Goal: Transaction & Acquisition: Book appointment/travel/reservation

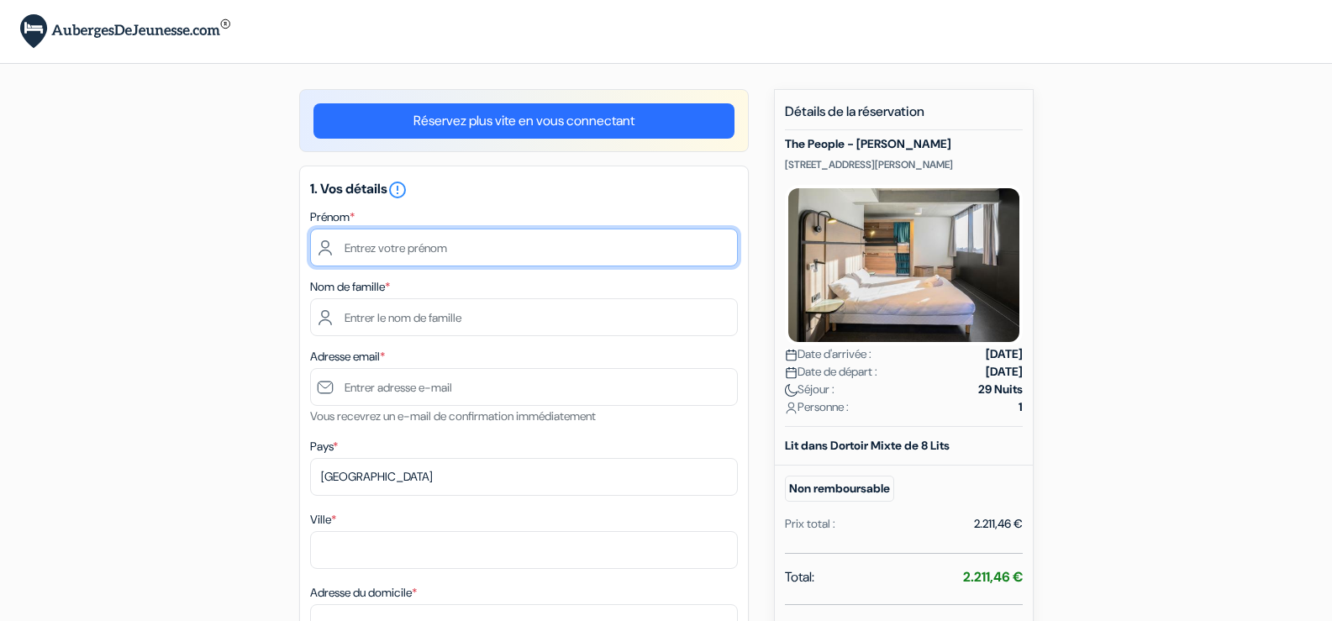
click at [478, 245] on input "text" at bounding box center [524, 247] width 428 height 38
type input "[PERSON_NAME]"
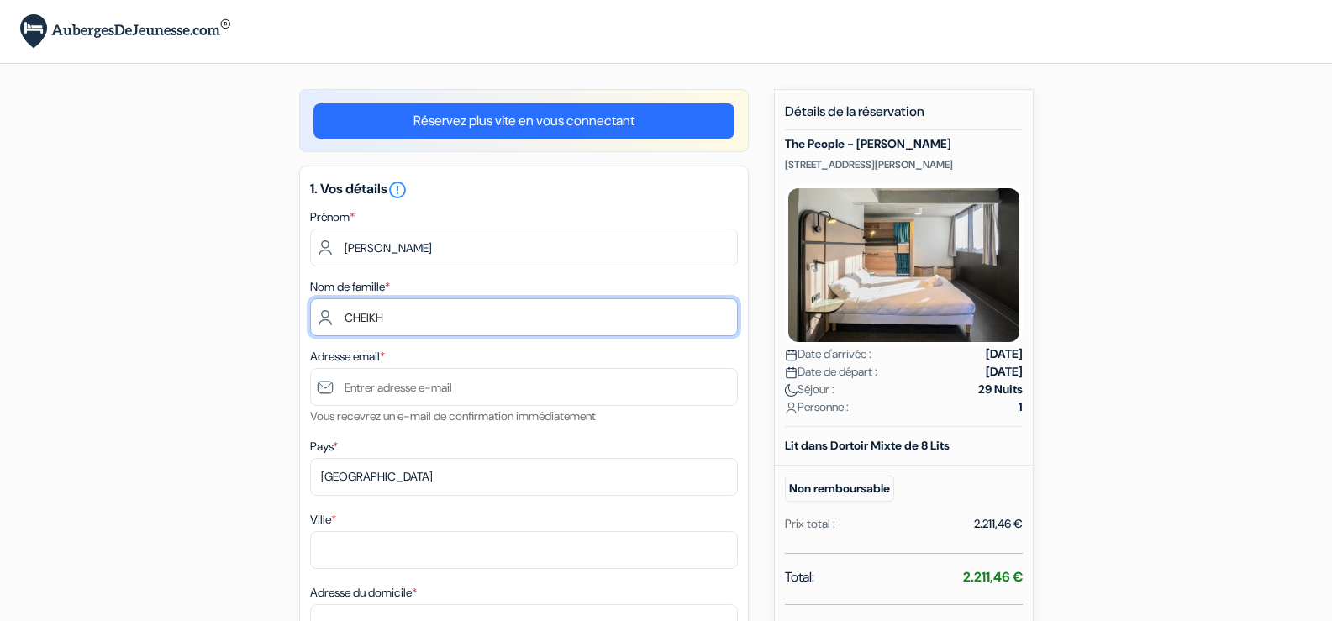
type input "CHEIKH"
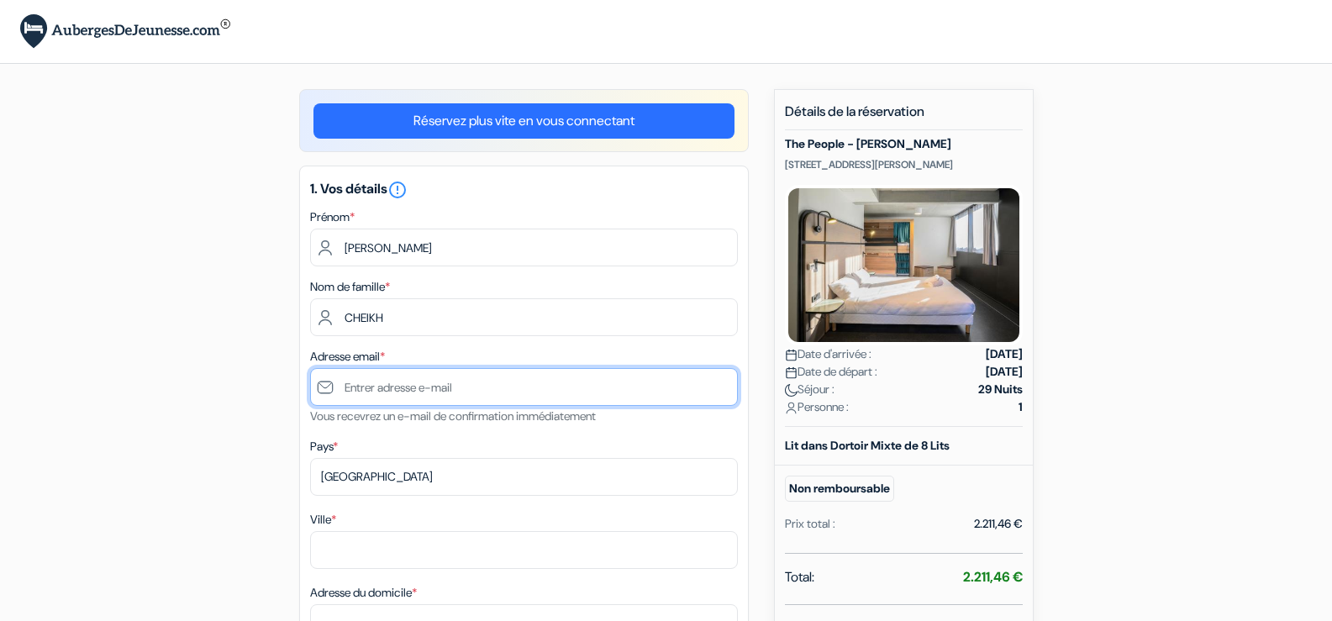
paste input "[PERSON_NAME][EMAIL_ADDRESS][DOMAIN_NAME]"
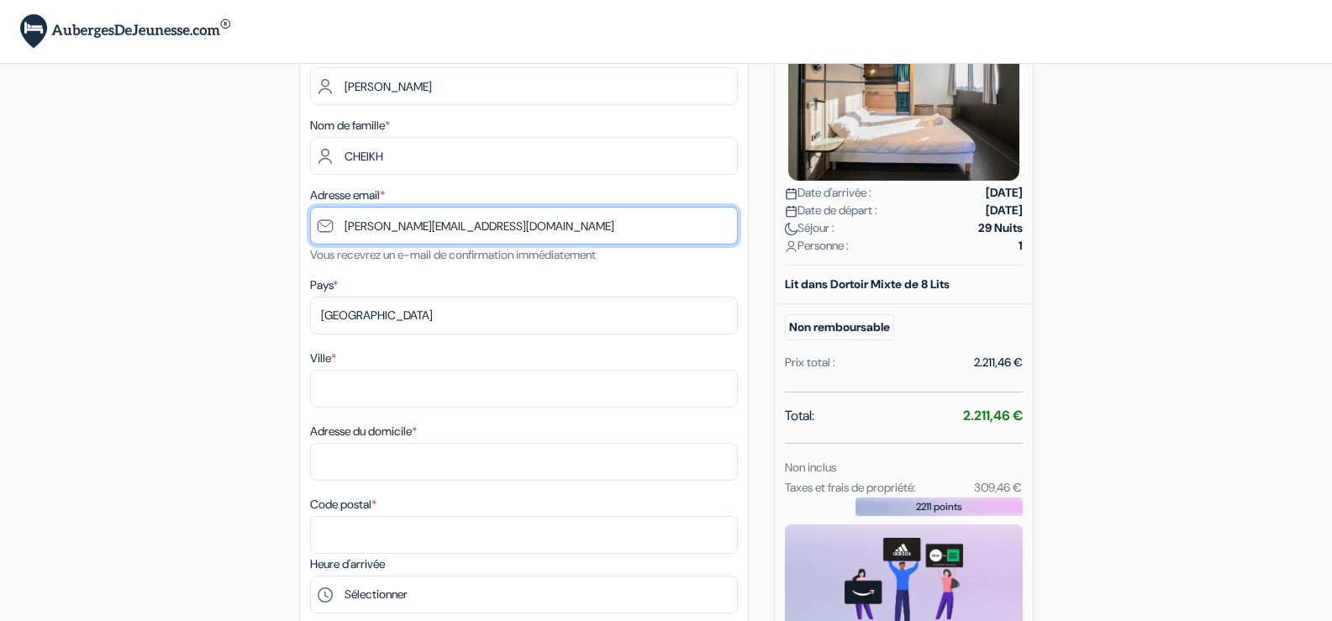
scroll to position [168, 0]
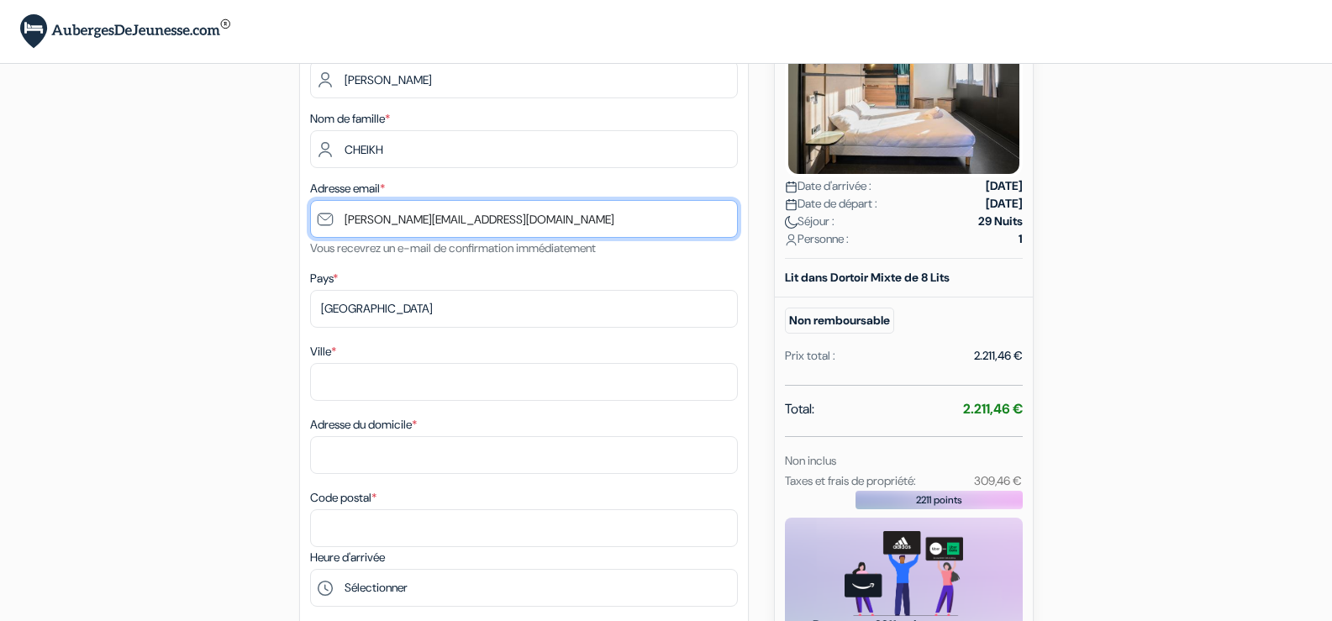
type input "[PERSON_NAME][EMAIL_ADDRESS][DOMAIN_NAME]"
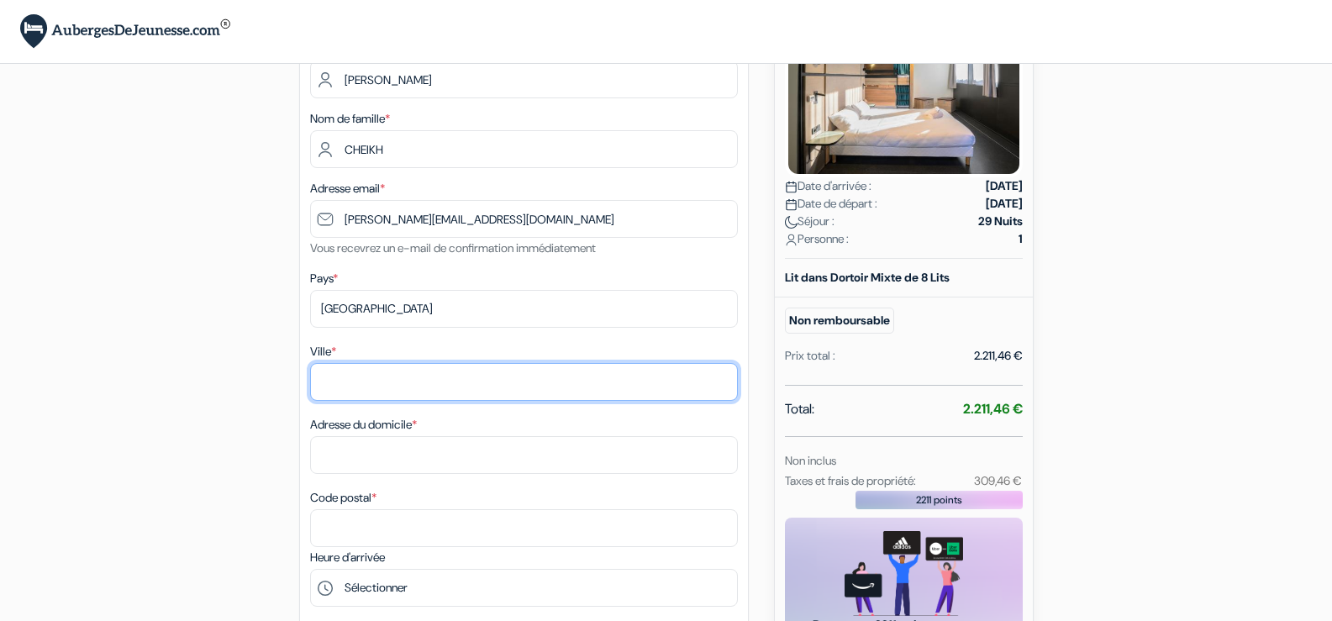
click at [359, 374] on input "Ville *" at bounding box center [524, 382] width 428 height 38
type input "[GEOGRAPHIC_DATA]"
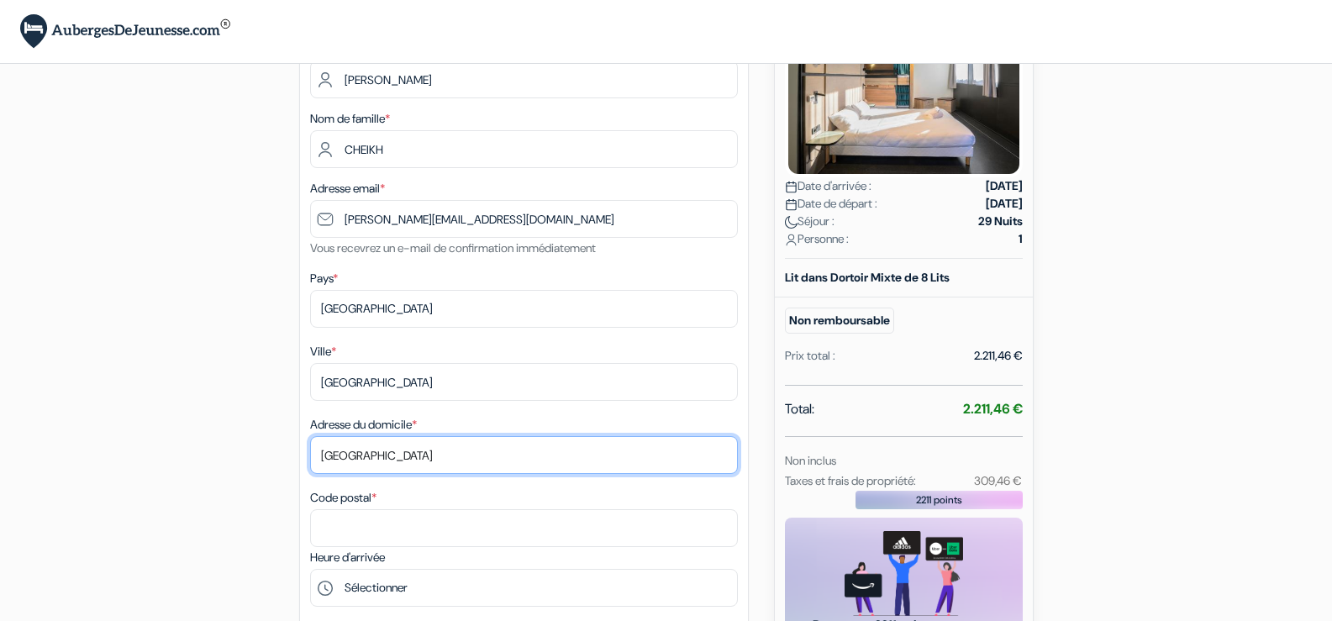
type input "[GEOGRAPHIC_DATA]"
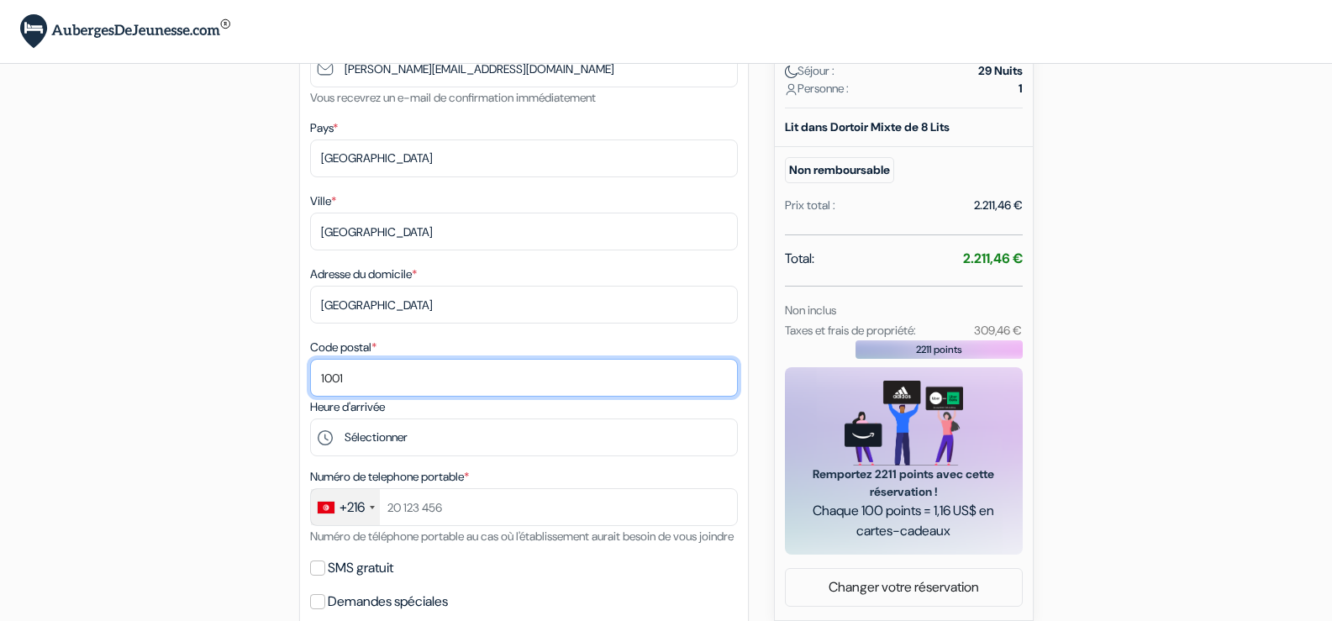
scroll to position [672, 0]
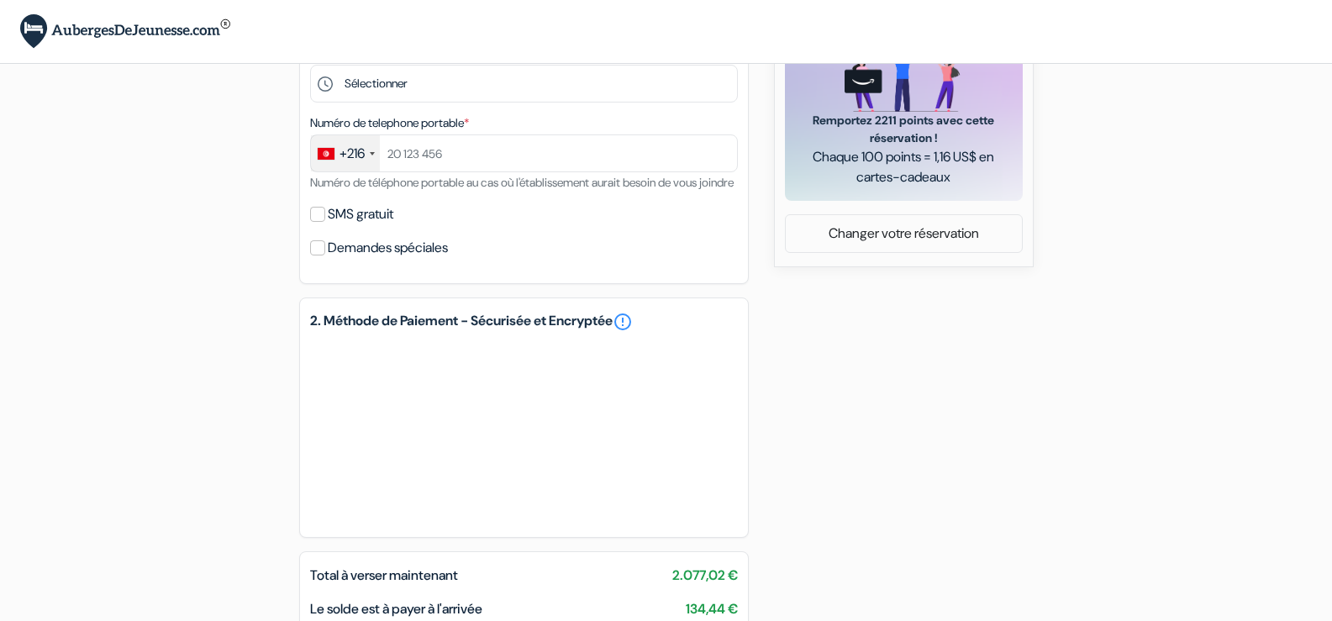
type input "1001"
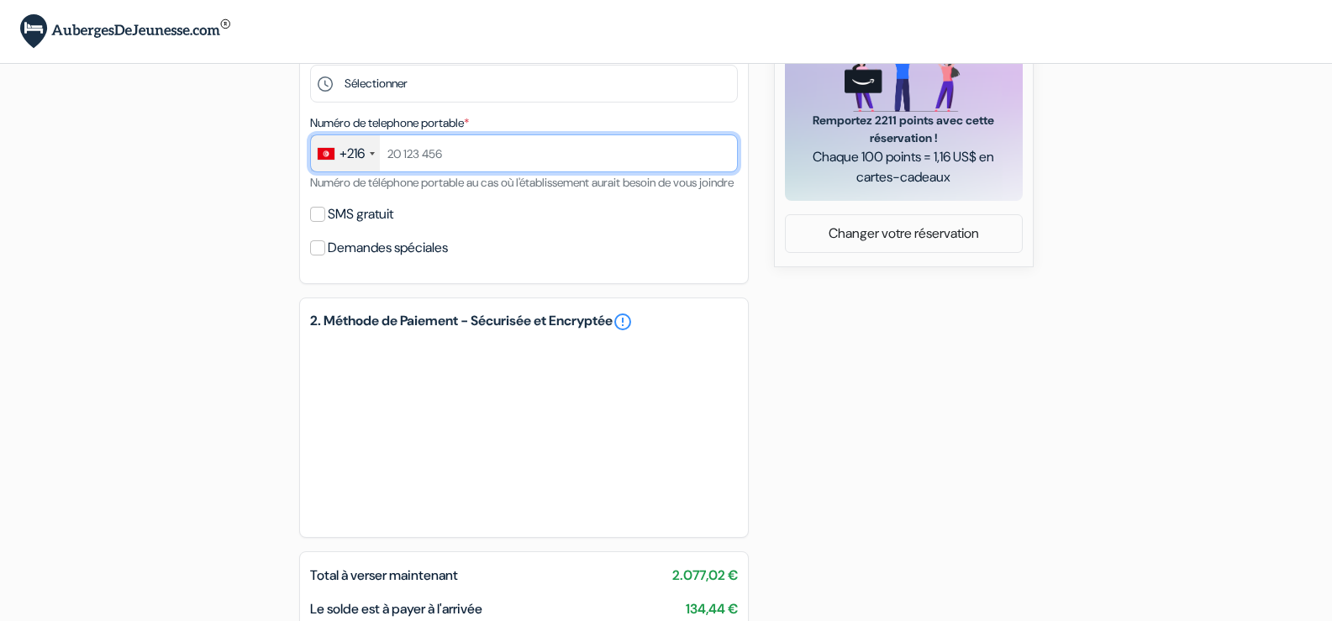
click at [438, 164] on input "text" at bounding box center [524, 153] width 428 height 38
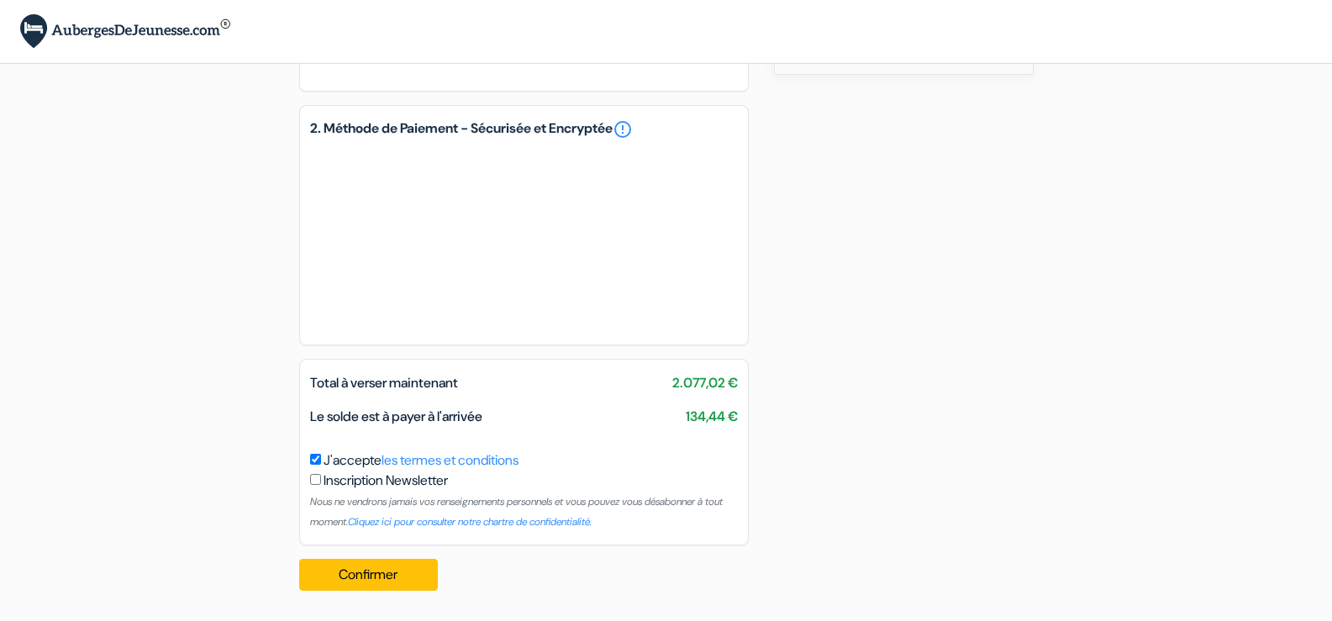
scroll to position [885, 0]
type input "55602911"
click at [449, 138] on h5 "2. Méthode de Paiement - Sécurisée et Encryptée error_outline" at bounding box center [524, 129] width 428 height 20
click at [377, 581] on button "Confirmer Loading..." at bounding box center [368, 575] width 139 height 32
click at [381, 581] on button "Confirmer Loading..." at bounding box center [368, 575] width 139 height 32
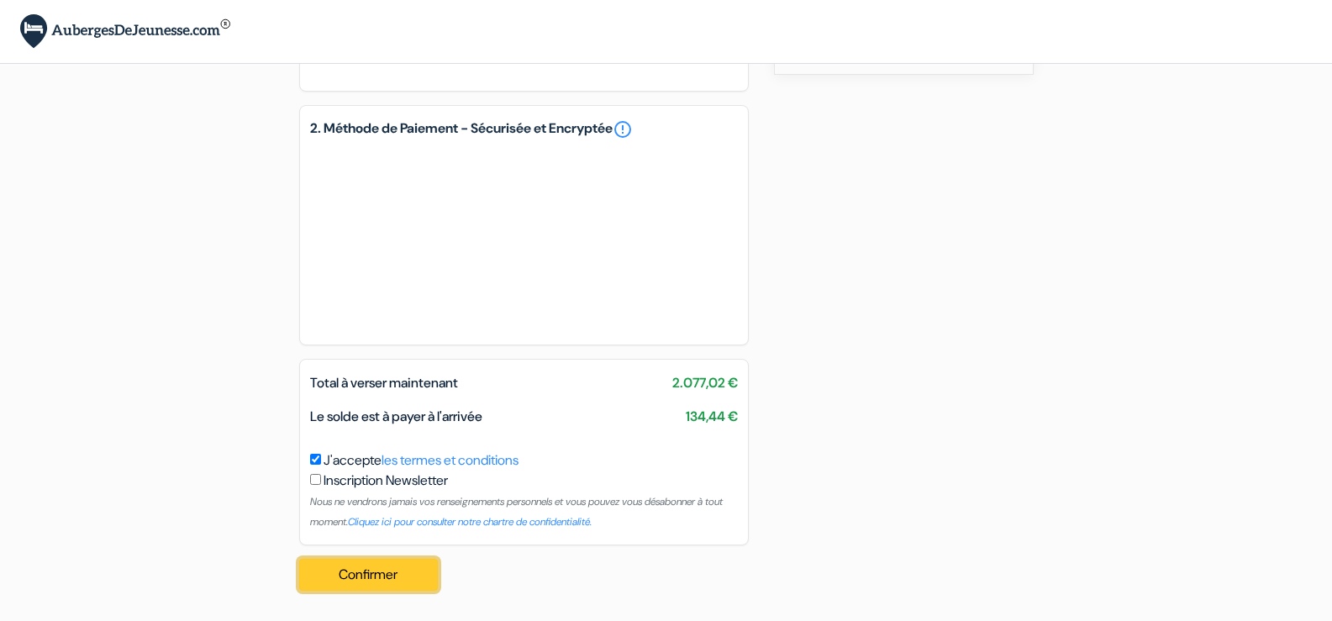
click at [374, 575] on button "Confirmer Loading..." at bounding box center [368, 575] width 139 height 32
click at [316, 480] on input "checkbox" at bounding box center [315, 479] width 11 height 11
click at [376, 570] on button "Confirmer Loading..." at bounding box center [368, 575] width 139 height 32
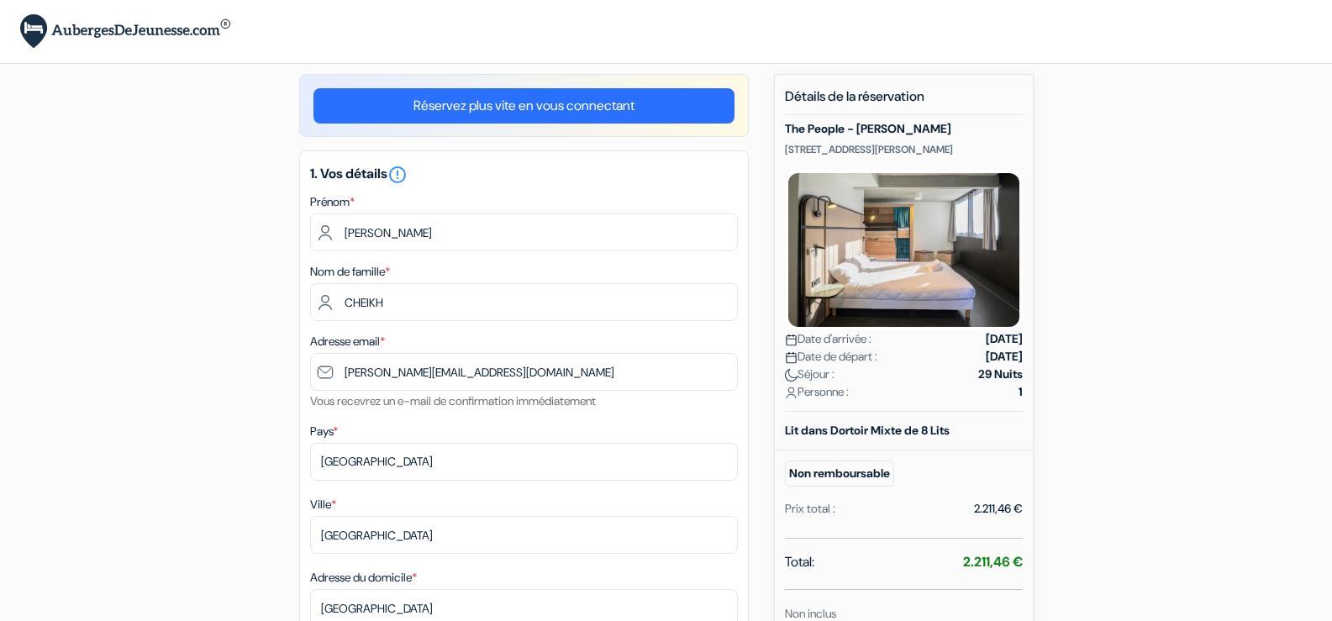
scroll to position [0, 0]
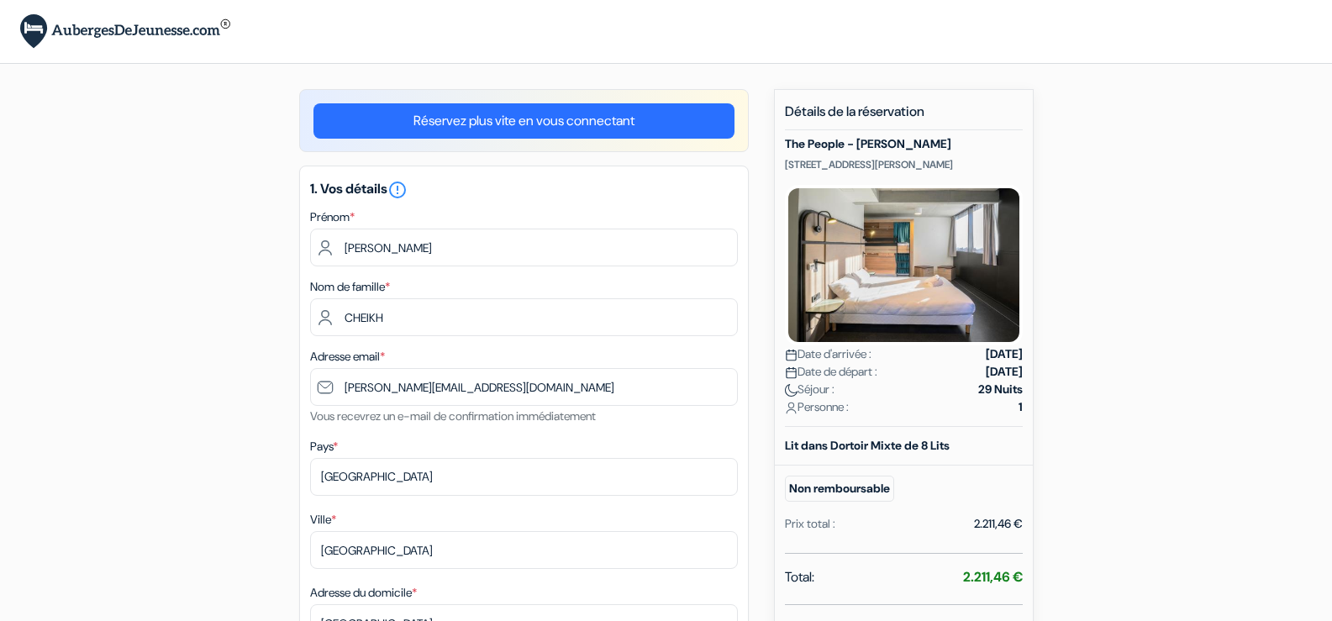
click at [560, 133] on link "Réservez plus vite en vous connectant" at bounding box center [523, 120] width 421 height 35
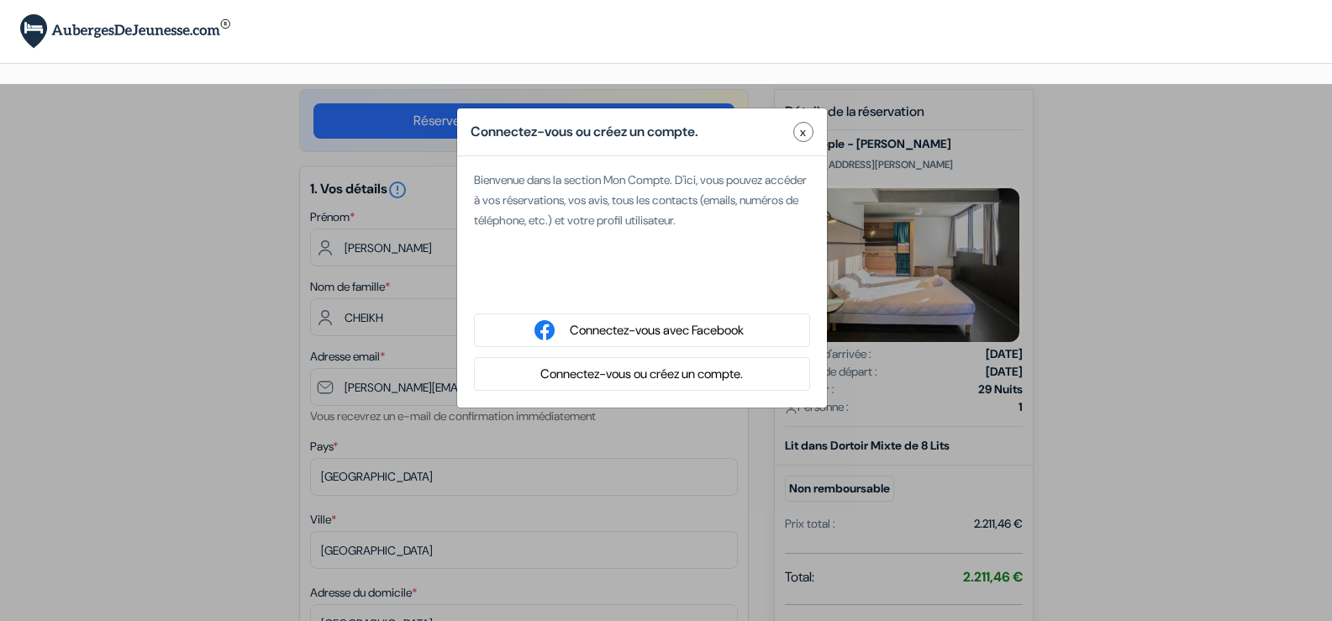
click at [807, 129] on button "x" at bounding box center [803, 132] width 20 height 20
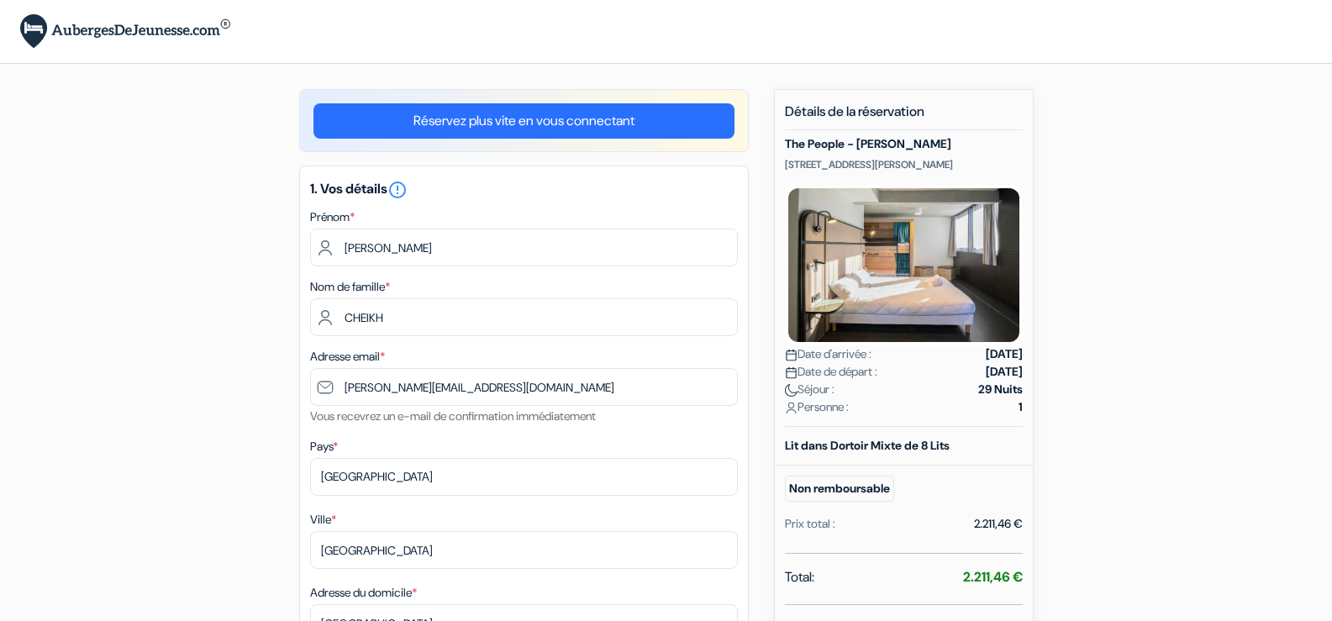
click at [807, 129] on h5 "Détails de la réservation" at bounding box center [904, 116] width 238 height 27
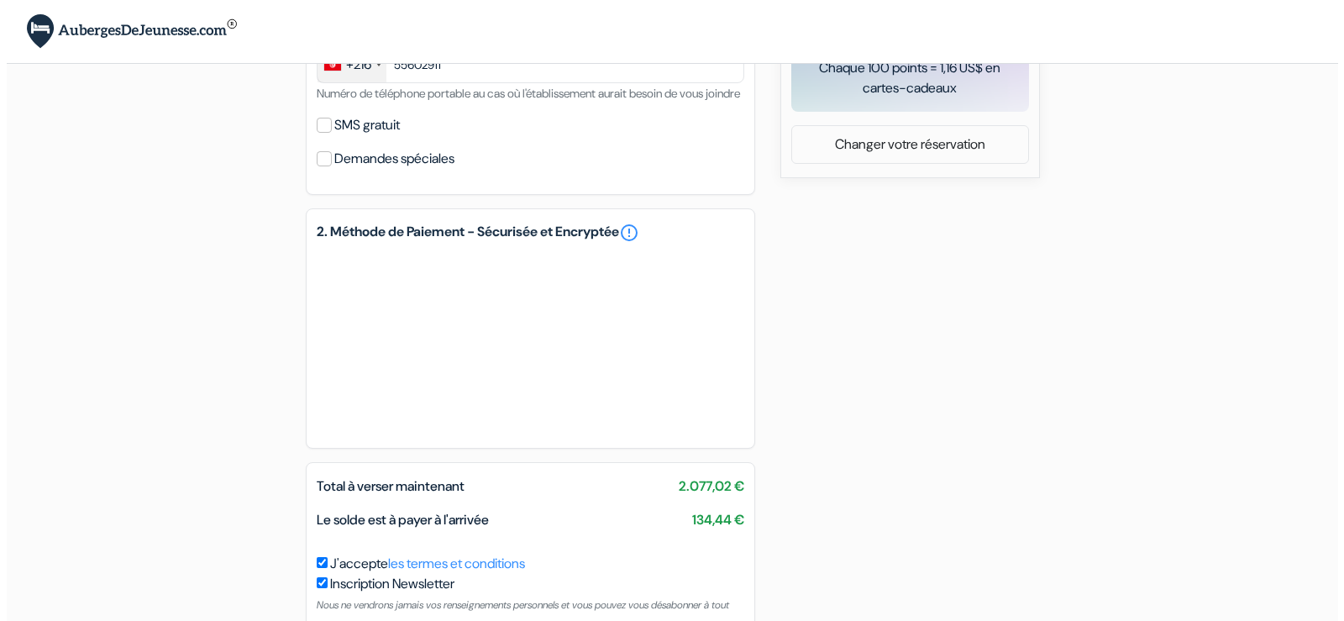
scroll to position [885, 0]
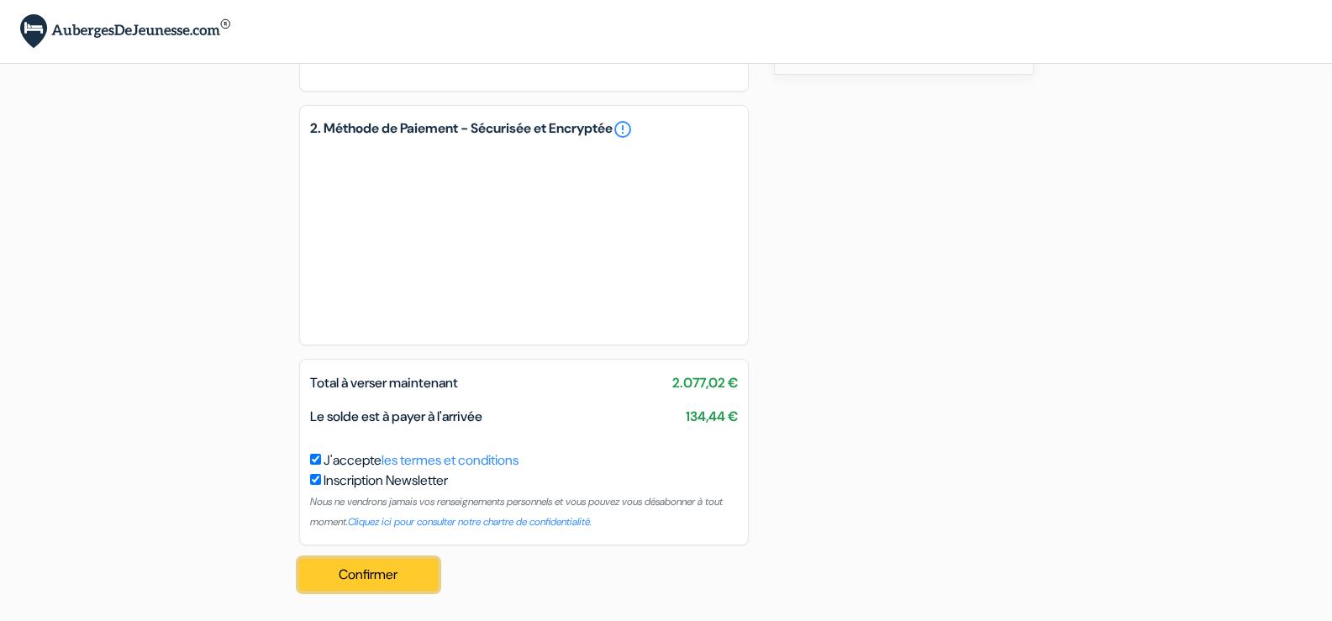
click at [384, 563] on button "Confirmer Loading..." at bounding box center [368, 575] width 139 height 32
click at [438, 460] on link "les termes et conditions" at bounding box center [449, 460] width 137 height 18
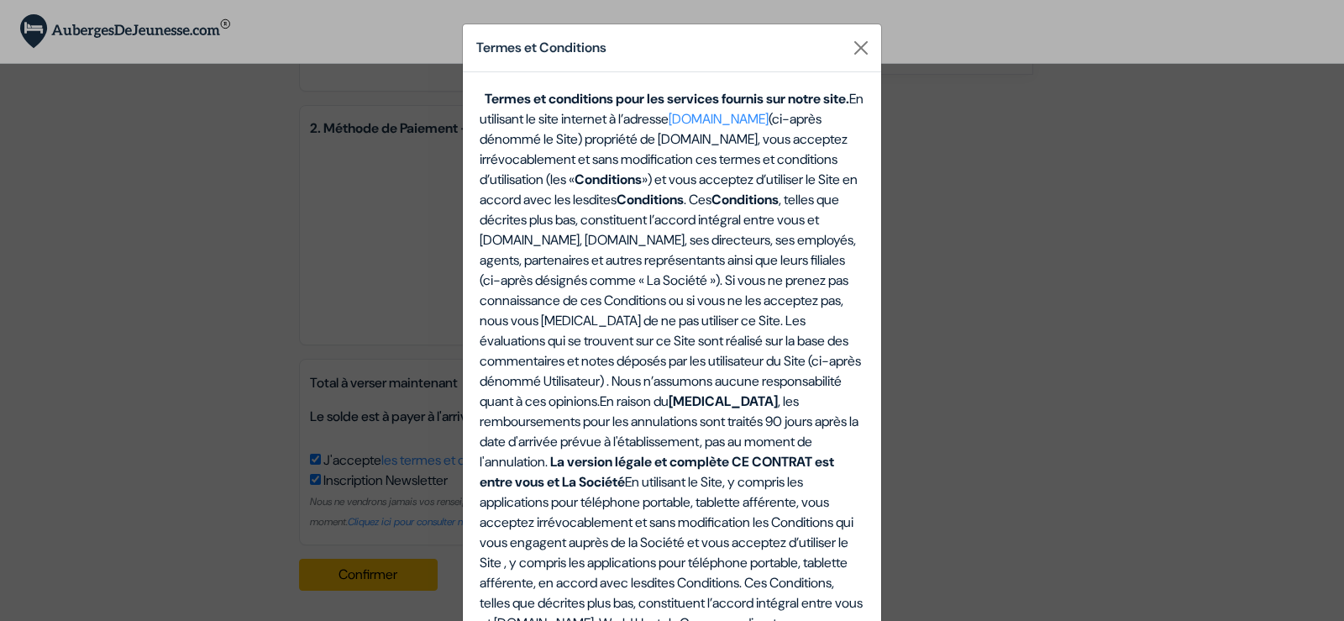
click at [438, 460] on div "Termes et Conditions Termes et conditions pour les services fournis sur notre s…" at bounding box center [672, 310] width 1344 height 621
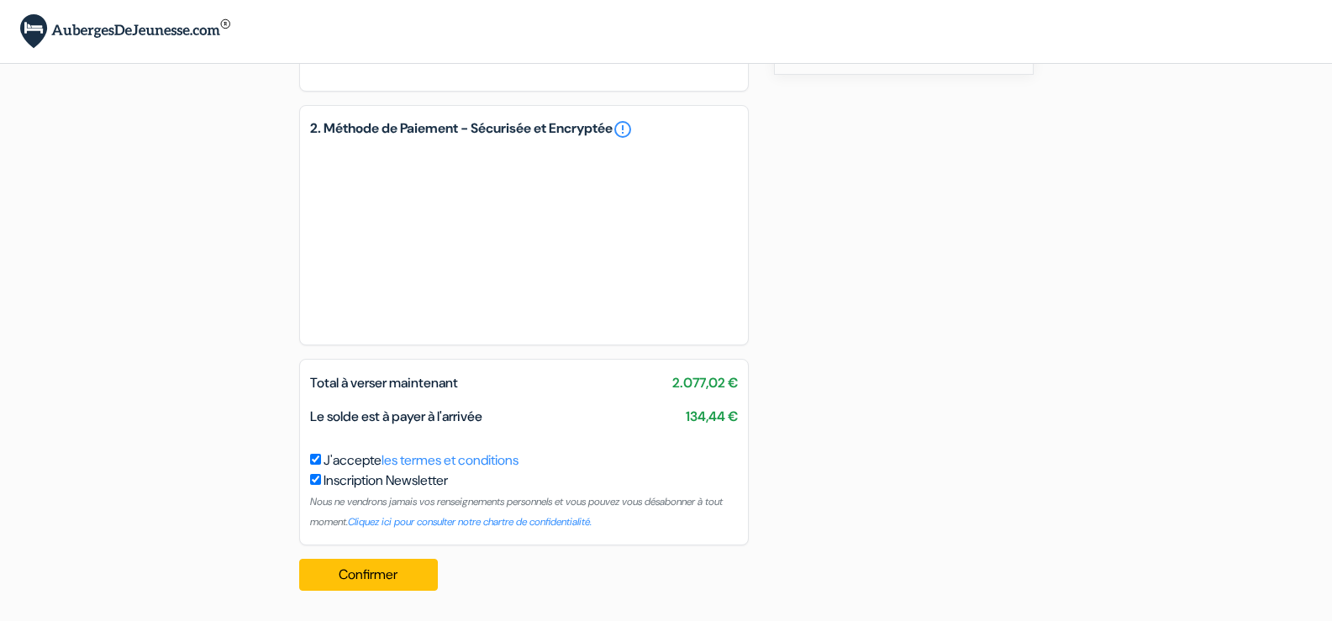
click at [438, 460] on link "les termes et conditions" at bounding box center [449, 460] width 137 height 18
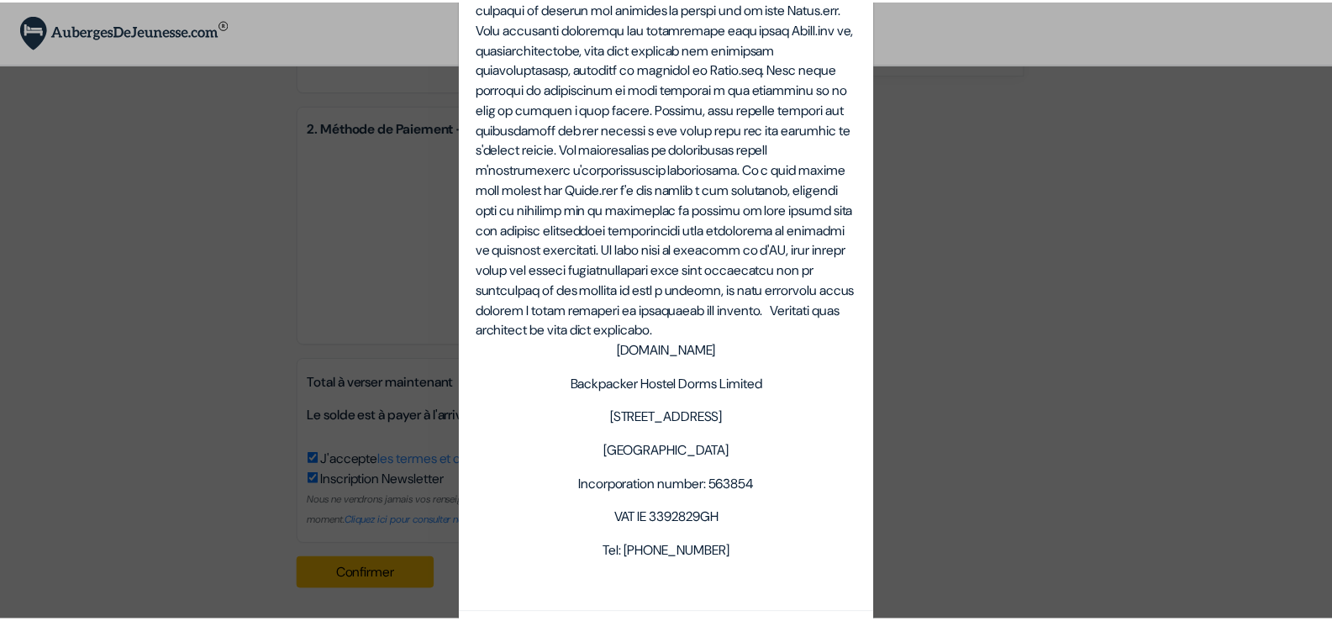
scroll to position [6128, 0]
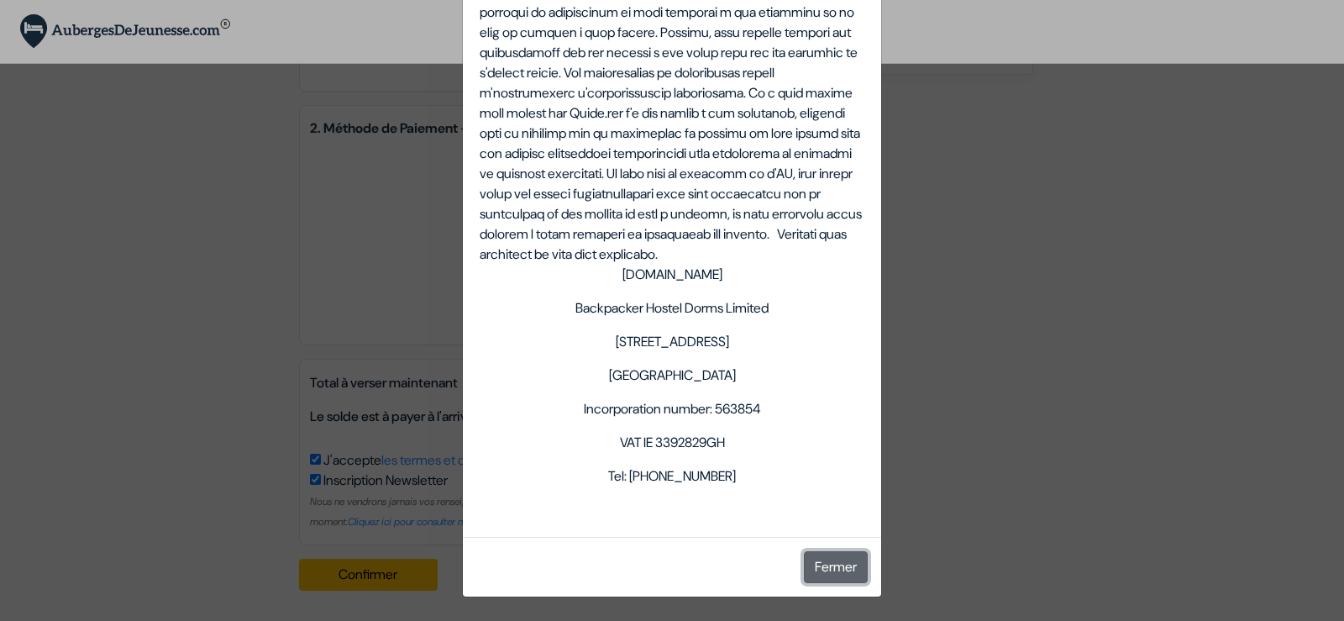
click at [823, 554] on button "Fermer" at bounding box center [836, 567] width 64 height 32
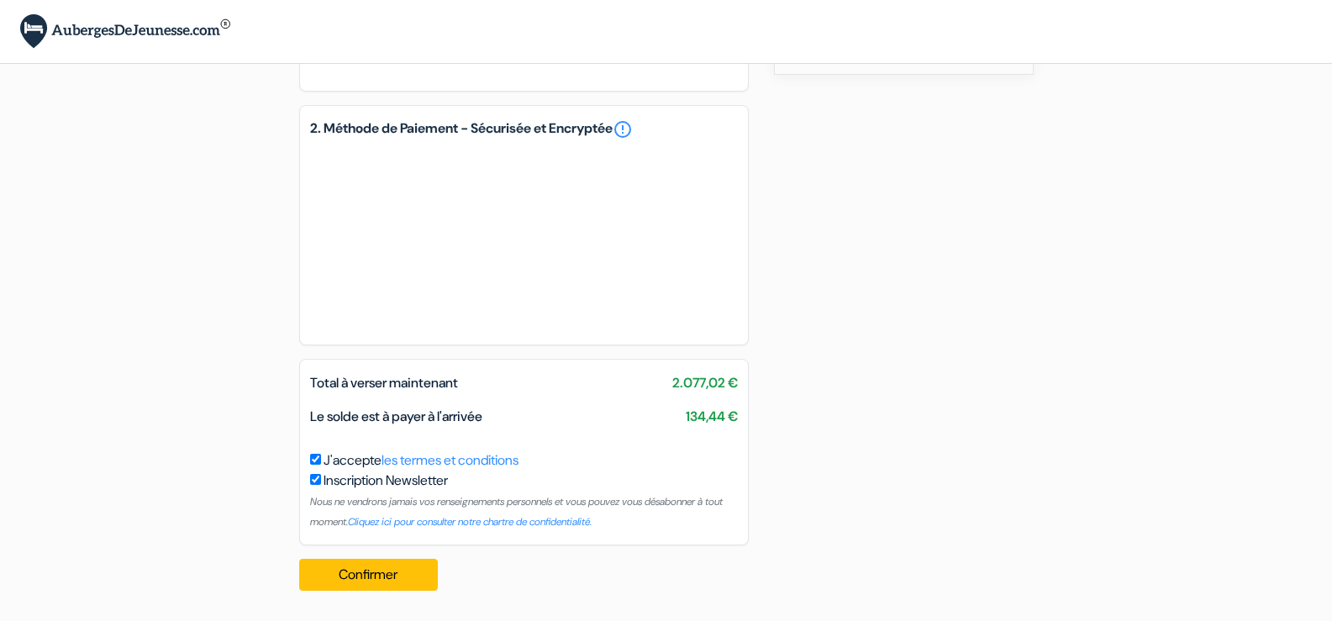
click at [313, 486] on div "Inscription Newsletter Nous ne vendrons jamais vos renseignements personnels et…" at bounding box center [524, 500] width 428 height 60
click at [319, 481] on input "checkbox" at bounding box center [315, 479] width 11 height 11
checkbox input "false"
click at [375, 581] on button "Confirmer Loading..." at bounding box center [368, 575] width 139 height 32
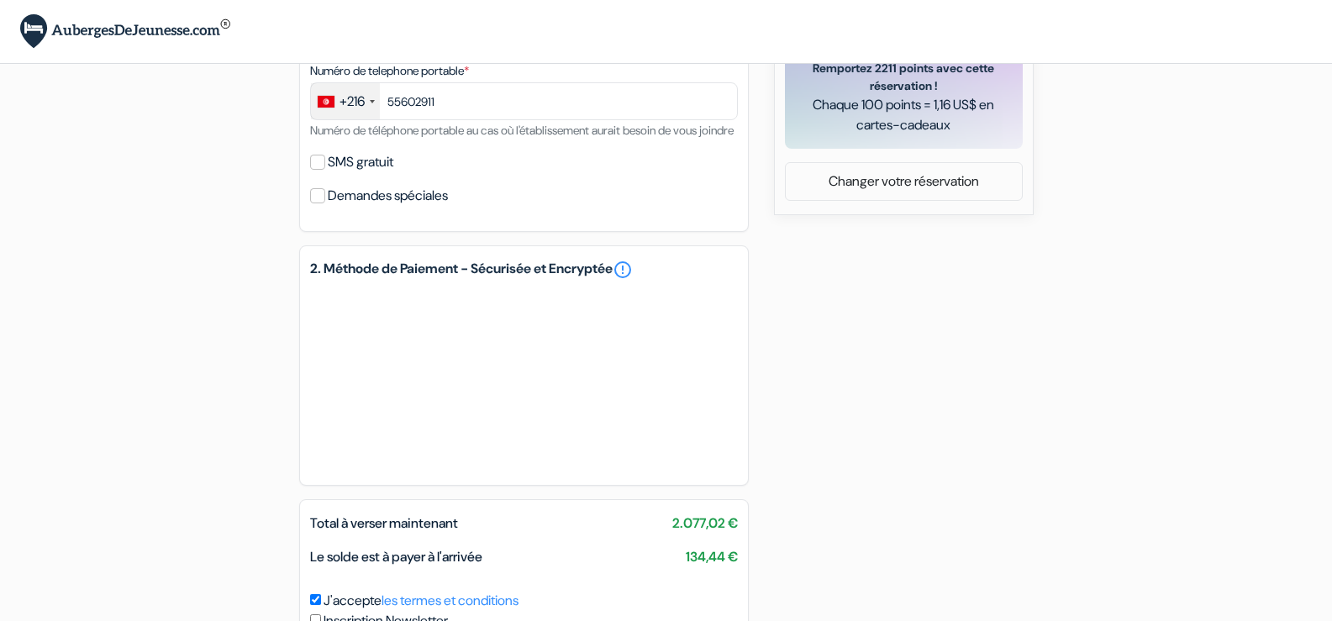
scroll to position [549, 0]
